Goal: Book appointment/travel/reservation

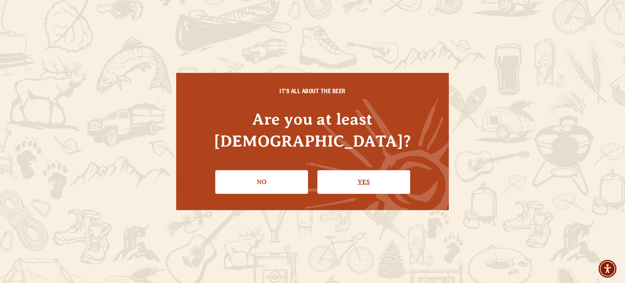
click at [366, 170] on link "Yes" at bounding box center [363, 182] width 93 height 24
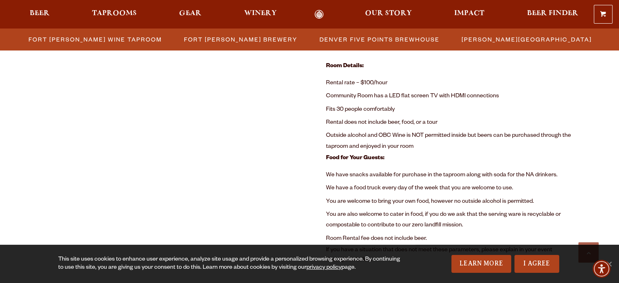
scroll to position [569, 0]
click at [491, 116] on li "Rental does not include beer, food, or a tour" at bounding box center [454, 122] width 256 height 13
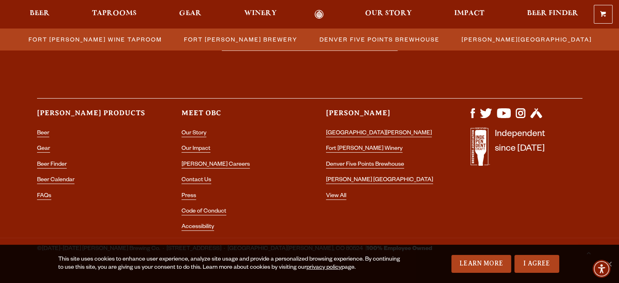
scroll to position [1270, 0]
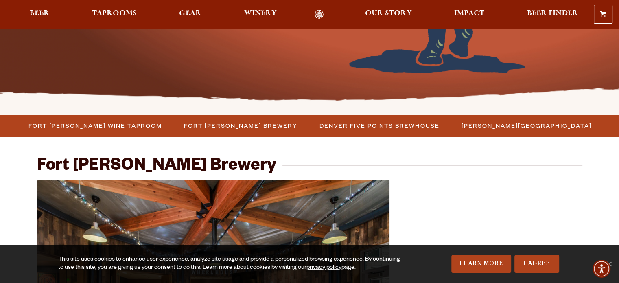
scroll to position [211, 0]
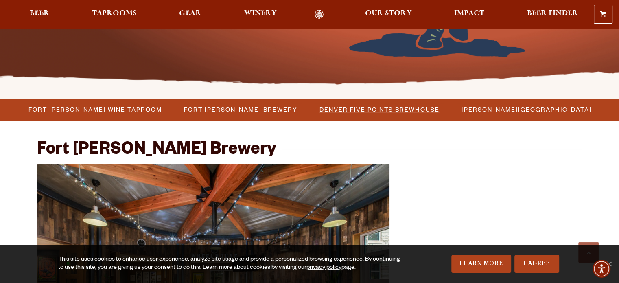
click at [396, 107] on span "Denver Five Points Brewhouse" at bounding box center [379, 109] width 120 height 12
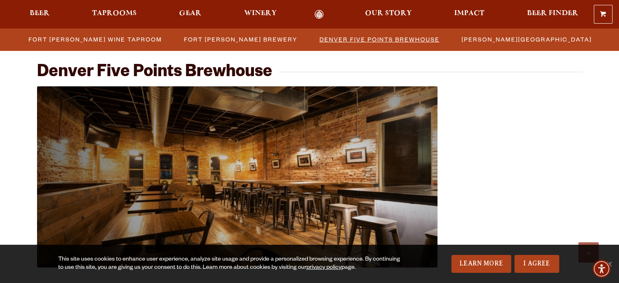
scroll to position [867, 0]
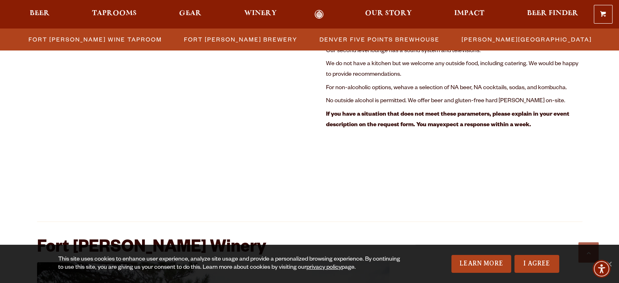
scroll to position [1176, 0]
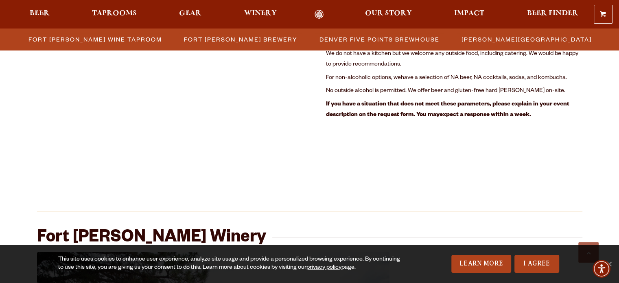
click at [444, 193] on div "Fort Collins Brewery Previous Next 1 2 Loading… Room Details: Rental rate – $10…" at bounding box center [309, 126] width 545 height 1901
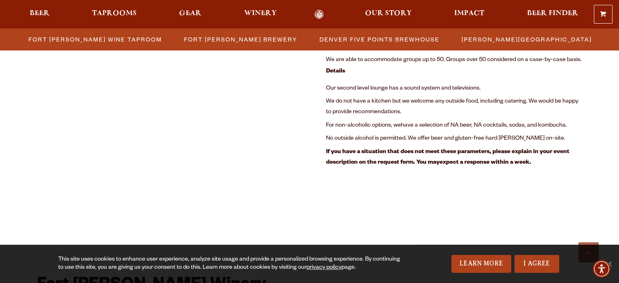
scroll to position [1127, 0]
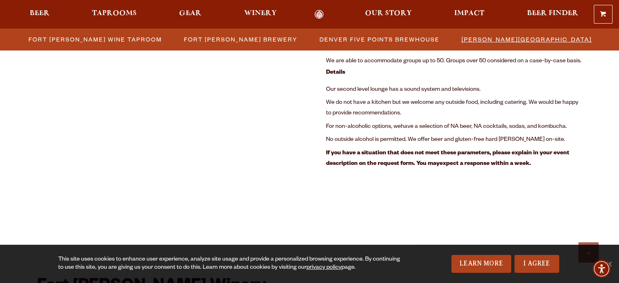
click at [491, 43] on span "[PERSON_NAME][GEOGRAPHIC_DATA]" at bounding box center [526, 39] width 130 height 12
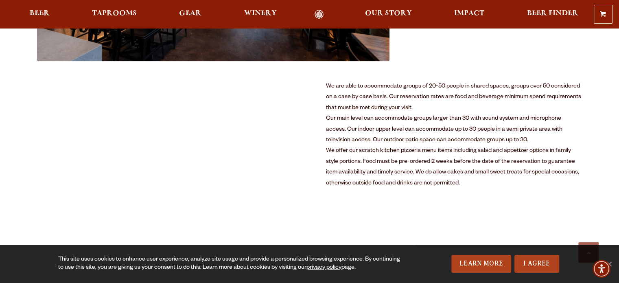
scroll to position [455, 0]
